Goal: Task Accomplishment & Management: Use online tool/utility

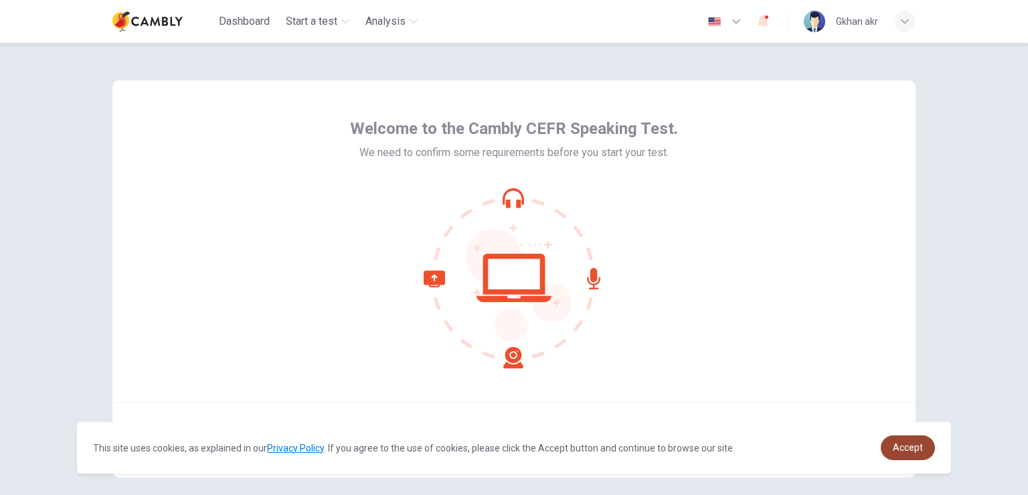
click at [925, 449] on link "Accept" at bounding box center [908, 447] width 54 height 25
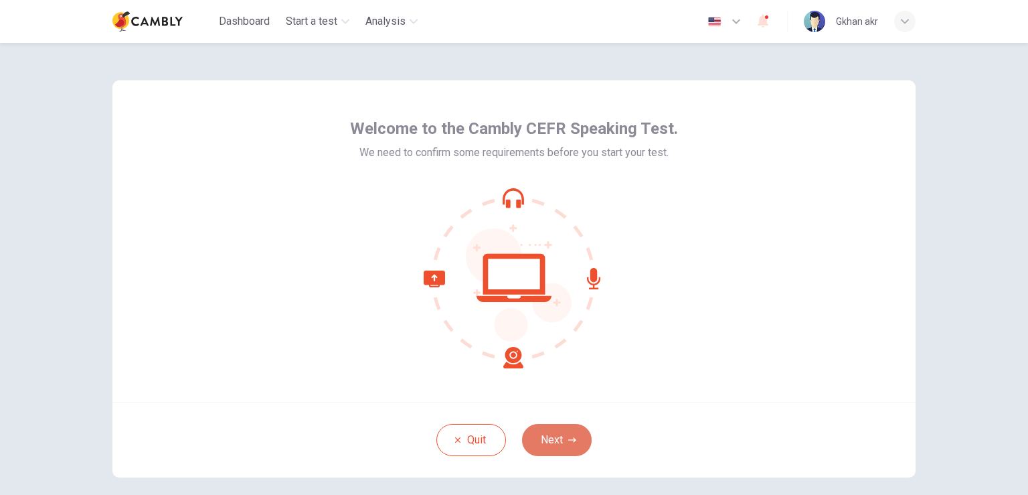
click at [546, 435] on button "Next" at bounding box center [557, 440] width 70 height 32
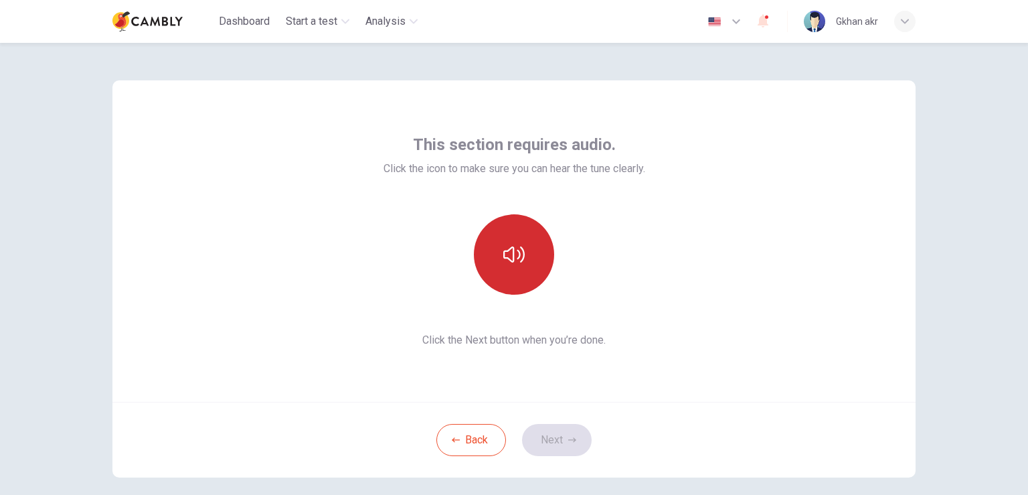
click at [516, 266] on button "button" at bounding box center [514, 254] width 80 height 80
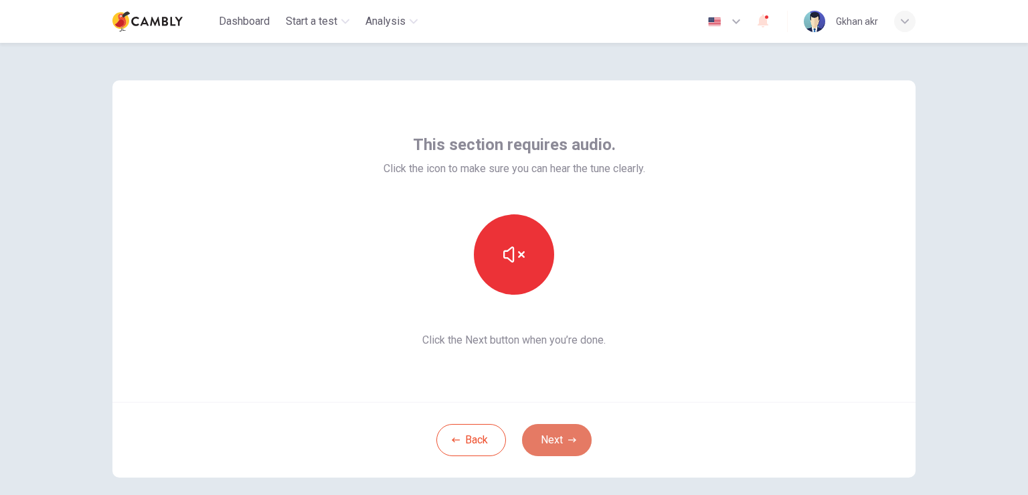
click at [562, 435] on button "Next" at bounding box center [557, 440] width 70 height 32
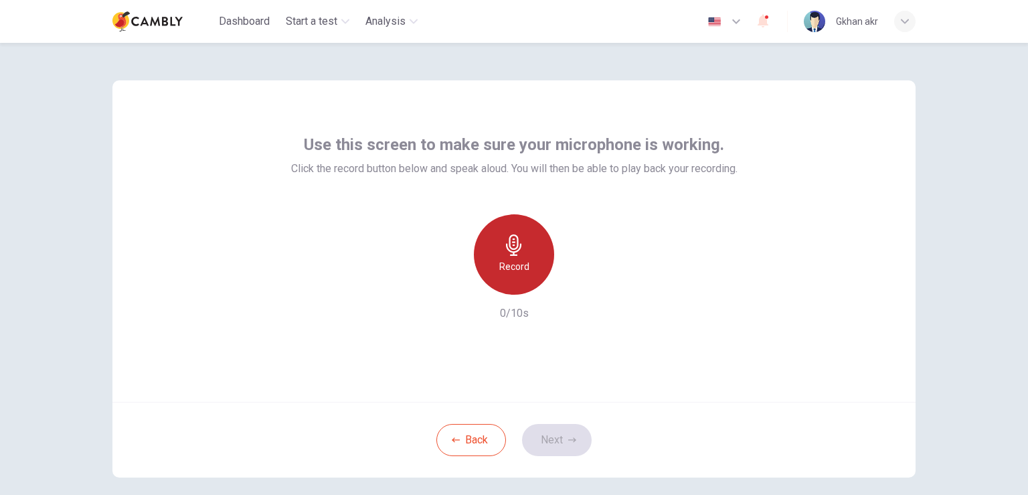
click at [513, 261] on h6 "Record" at bounding box center [514, 266] width 30 height 16
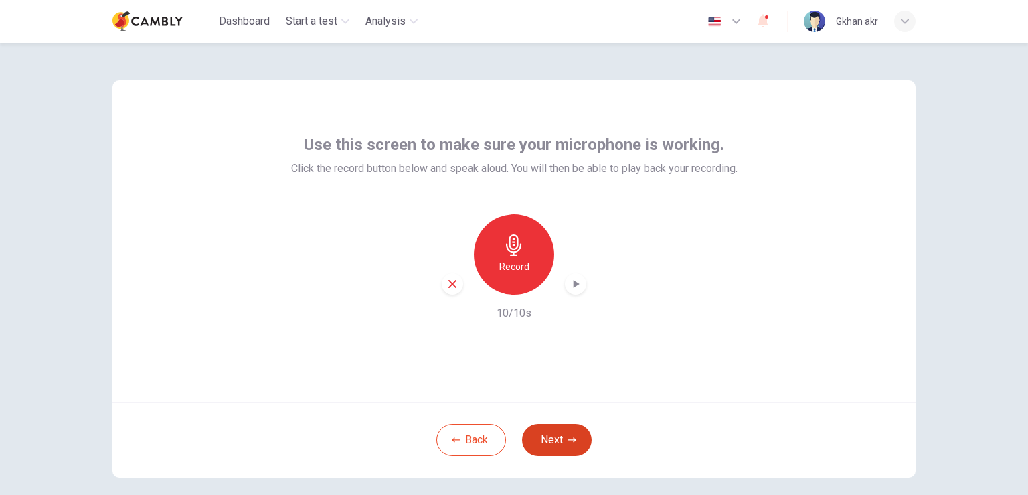
click at [567, 433] on button "Next" at bounding box center [557, 440] width 70 height 32
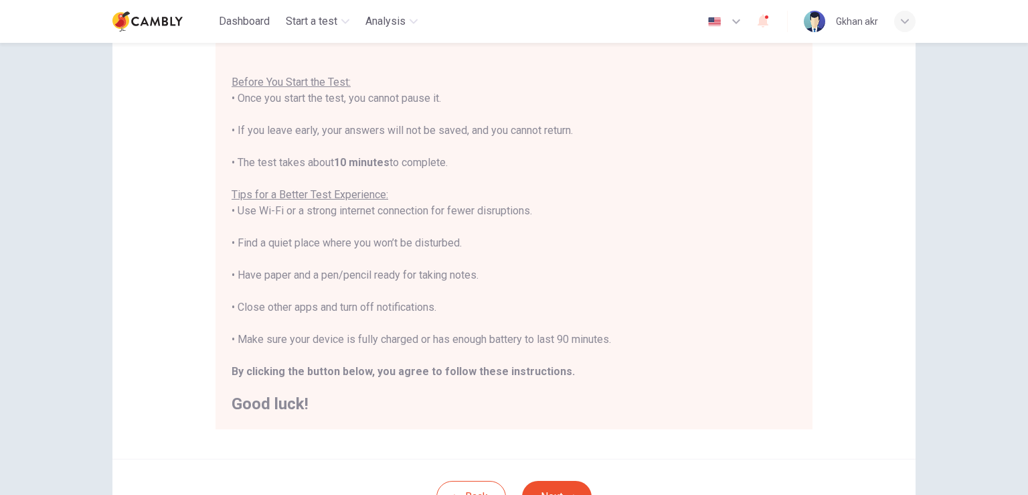
scroll to position [249, 0]
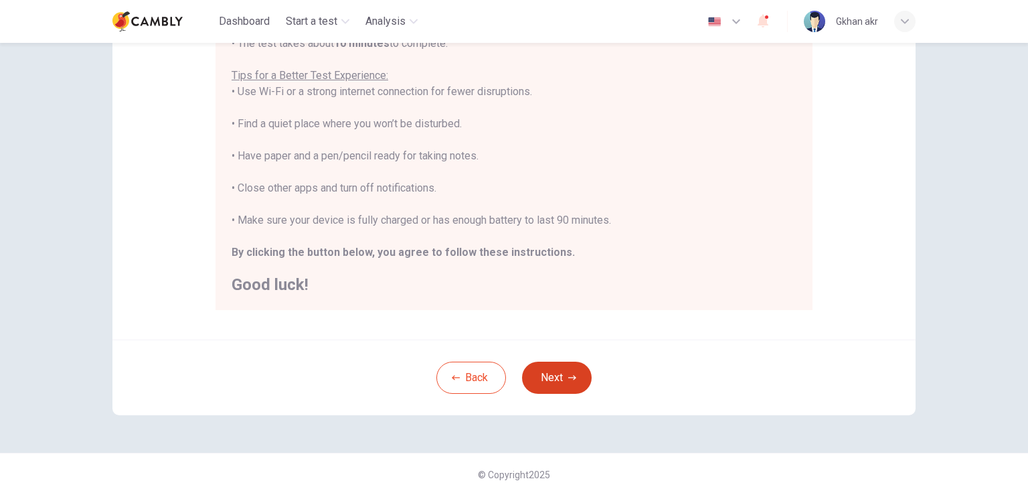
click at [542, 378] on button "Next" at bounding box center [557, 378] width 70 height 32
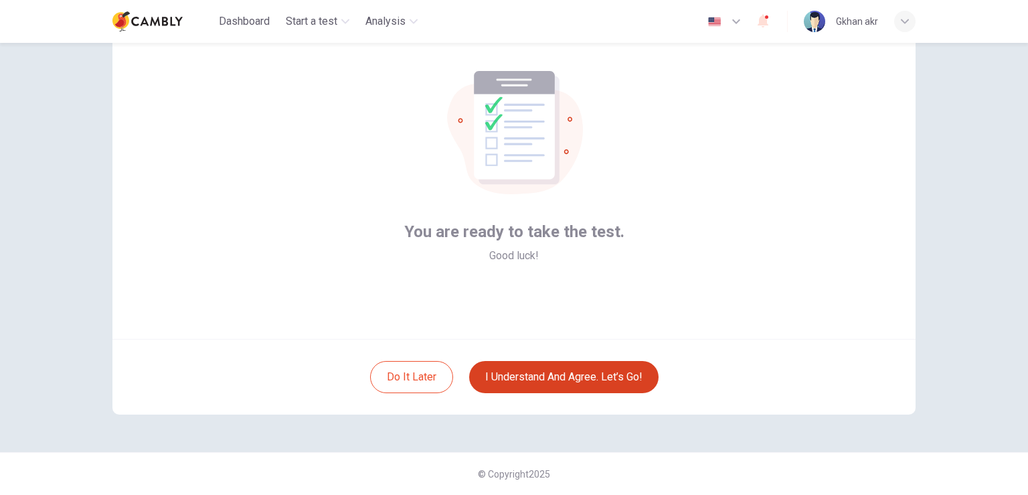
scroll to position [62, 0]
click at [542, 376] on button "I understand and agree. Let’s go!" at bounding box center [563, 378] width 189 height 32
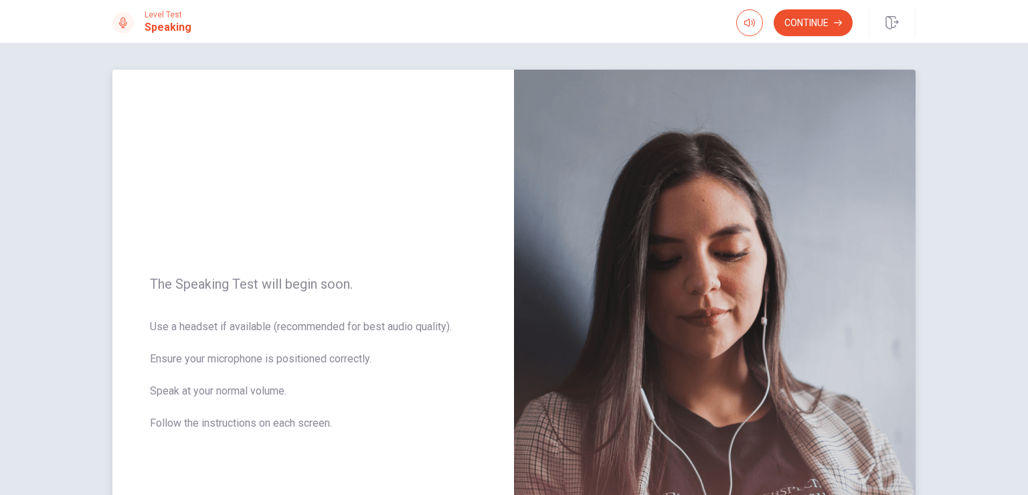
scroll to position [228, 0]
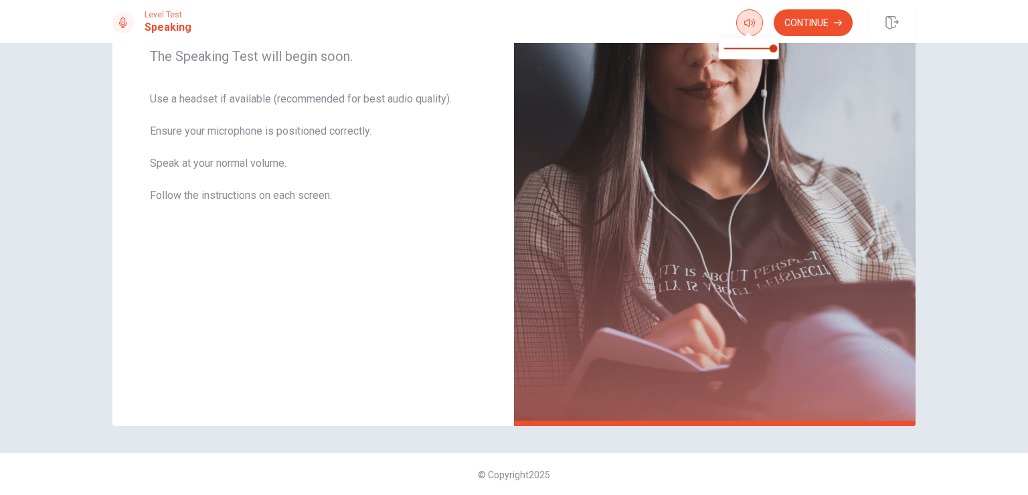
click at [743, 25] on button "button" at bounding box center [749, 22] width 27 height 27
click at [813, 24] on button "Continue" at bounding box center [813, 22] width 79 height 27
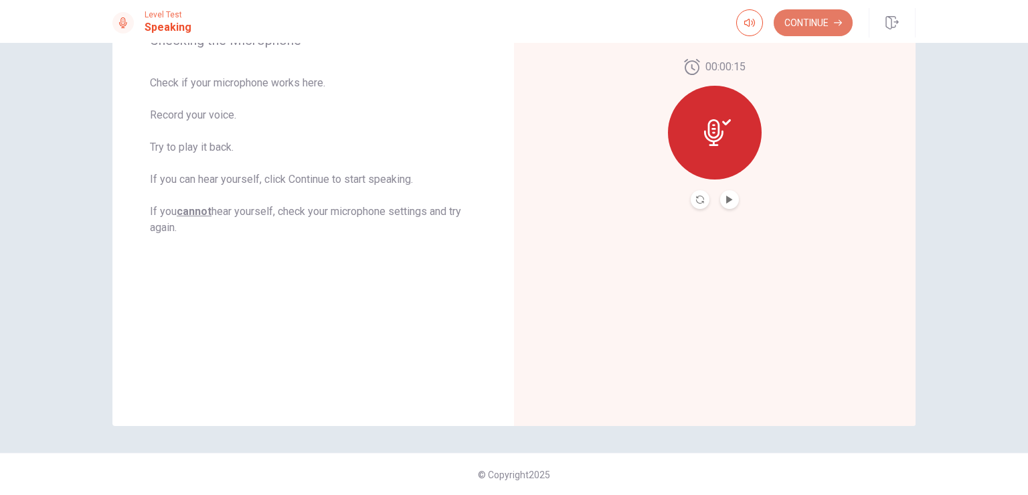
click at [826, 23] on button "Continue" at bounding box center [813, 22] width 79 height 27
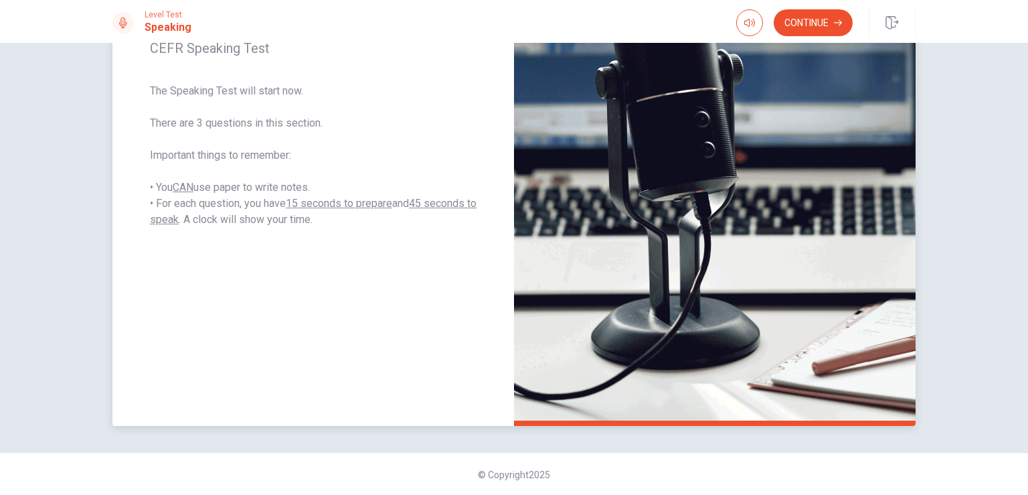
scroll to position [0, 0]
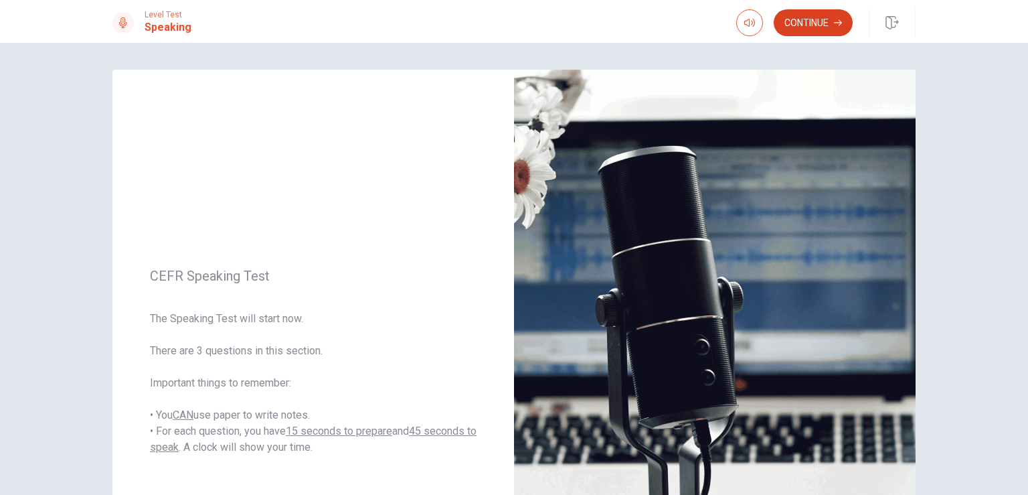
click at [819, 19] on button "Continue" at bounding box center [813, 22] width 79 height 27
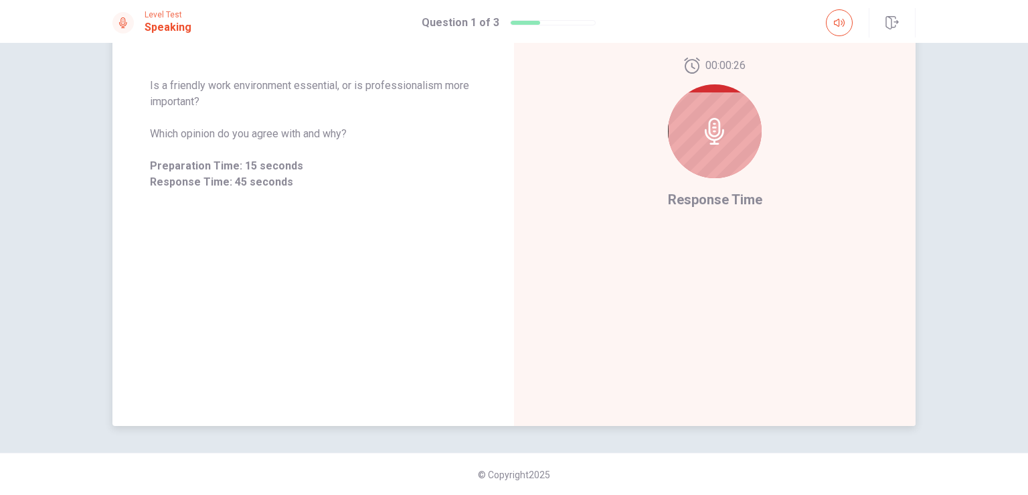
scroll to position [228, 0]
click at [713, 135] on icon at bounding box center [714, 131] width 19 height 27
drag, startPoint x: 149, startPoint y: 86, endPoint x: 329, endPoint y: 82, distance: 180.8
click at [325, 82] on div "Is a friendly work environment essential, or is professionalism more important?…" at bounding box center [313, 134] width 402 height 145
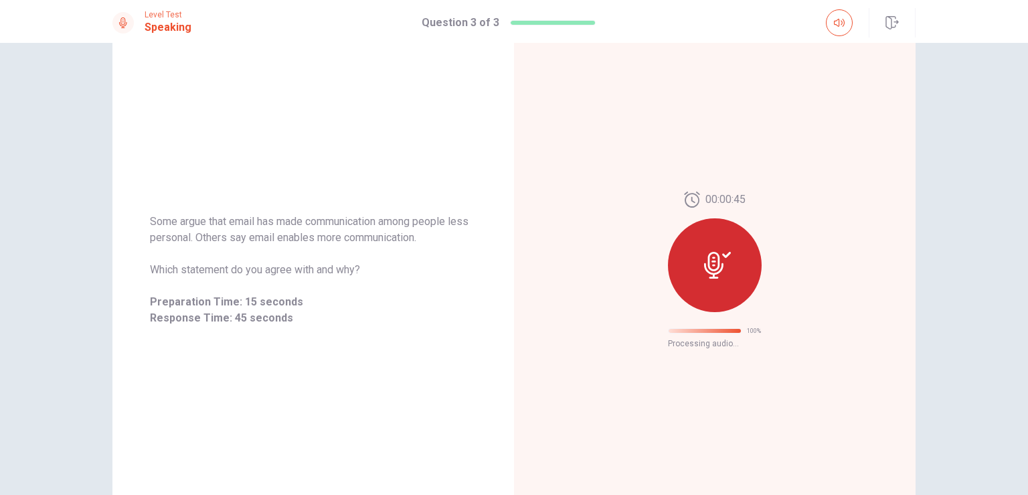
scroll to position [0, 0]
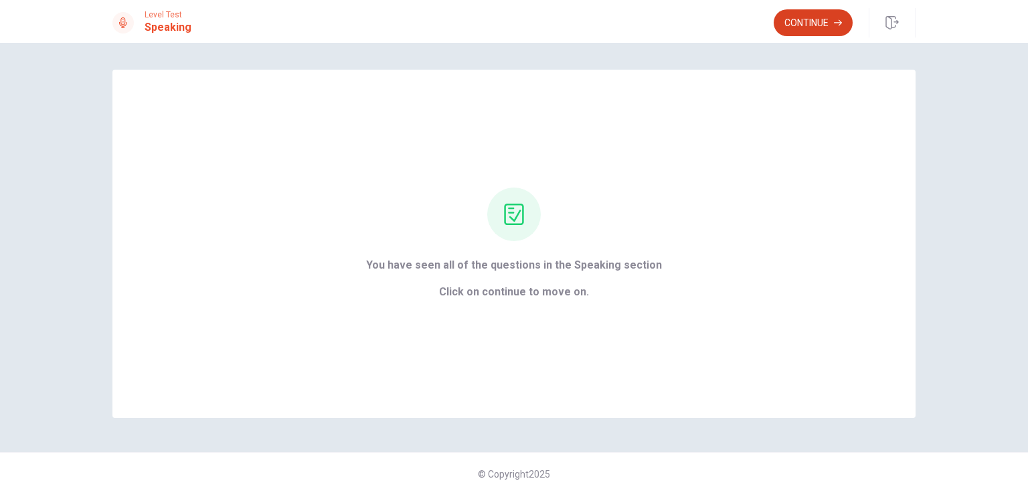
click at [777, 15] on button "Continue" at bounding box center [813, 22] width 79 height 27
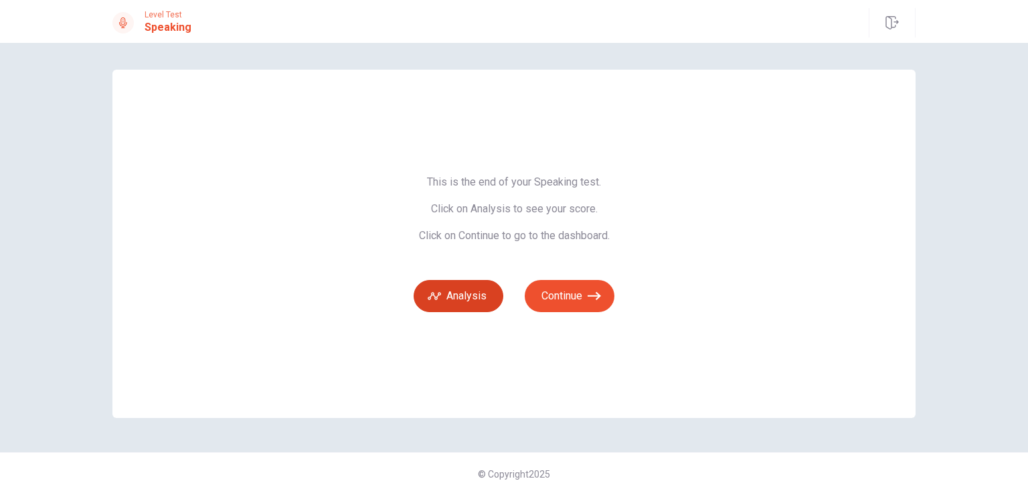
click at [451, 291] on button "Analysis" at bounding box center [459, 296] width 90 height 32
